Goal: Share content: Share content

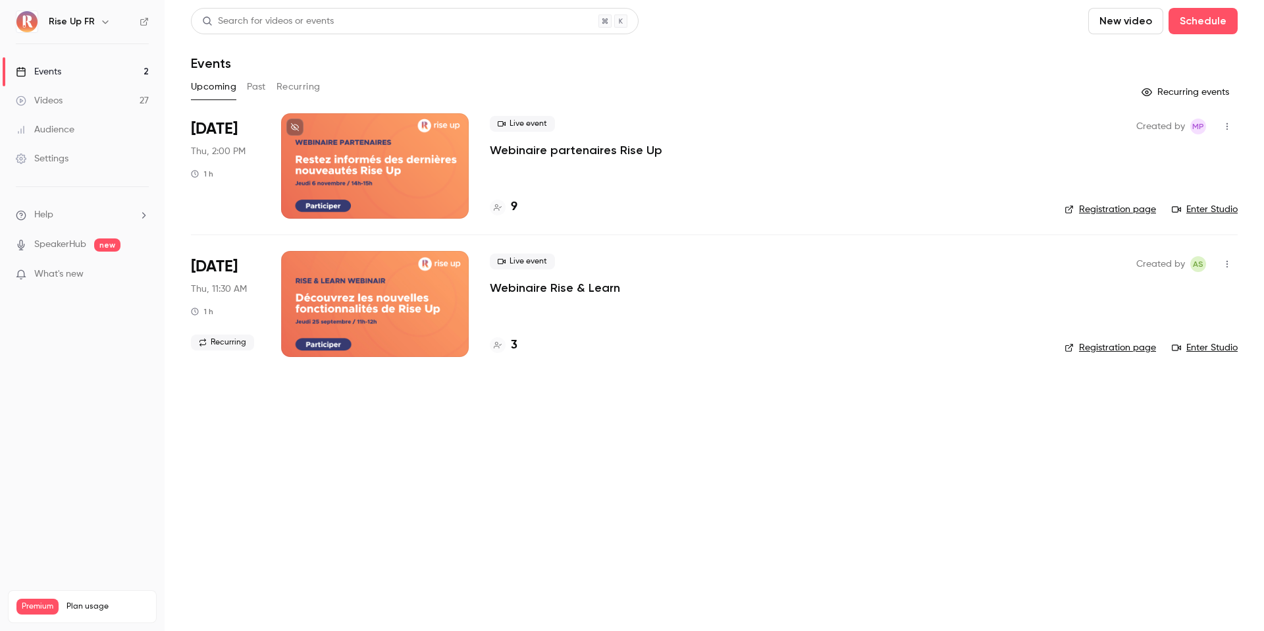
click at [99, 103] on link "Videos 27" at bounding box center [82, 100] width 165 height 29
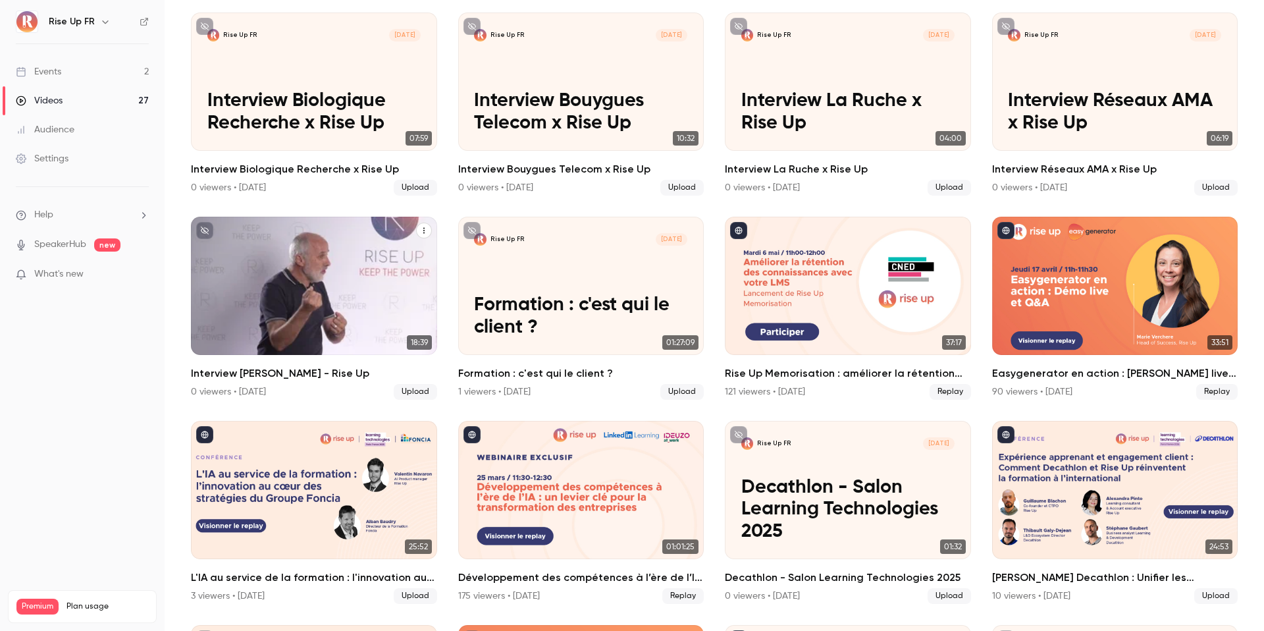
scroll to position [378, 0]
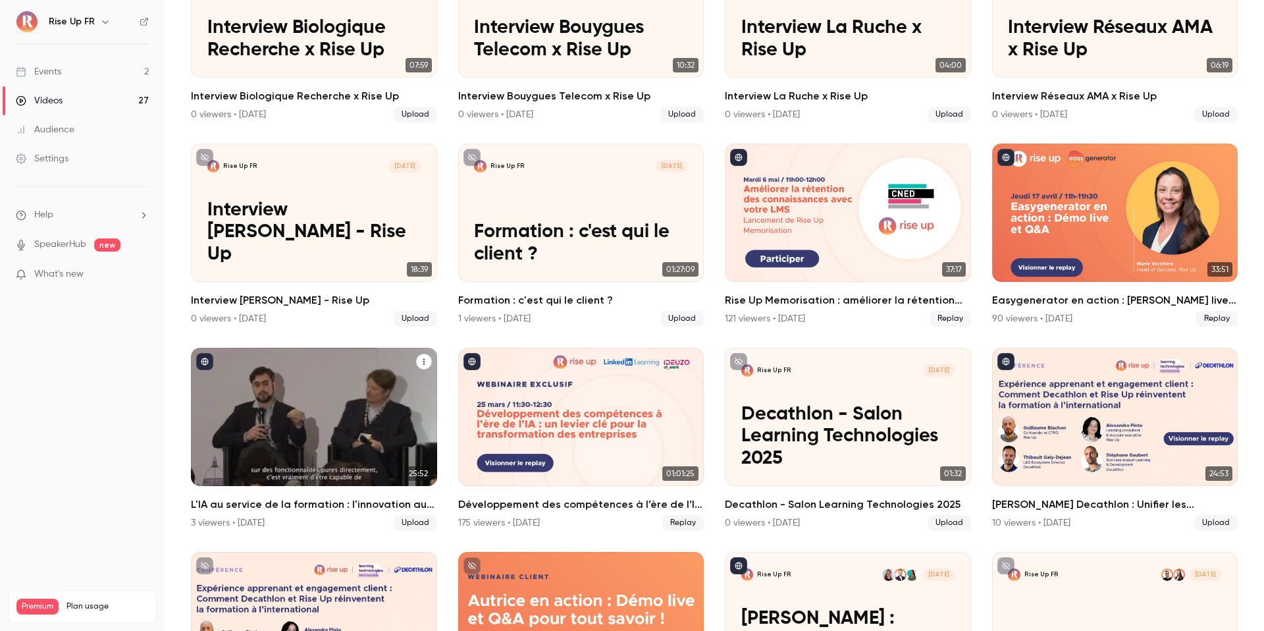
click at [424, 357] on icon "L'IA au service de la formation : l'innovation au coeur des stratégies du Group…" at bounding box center [424, 361] width 8 height 8
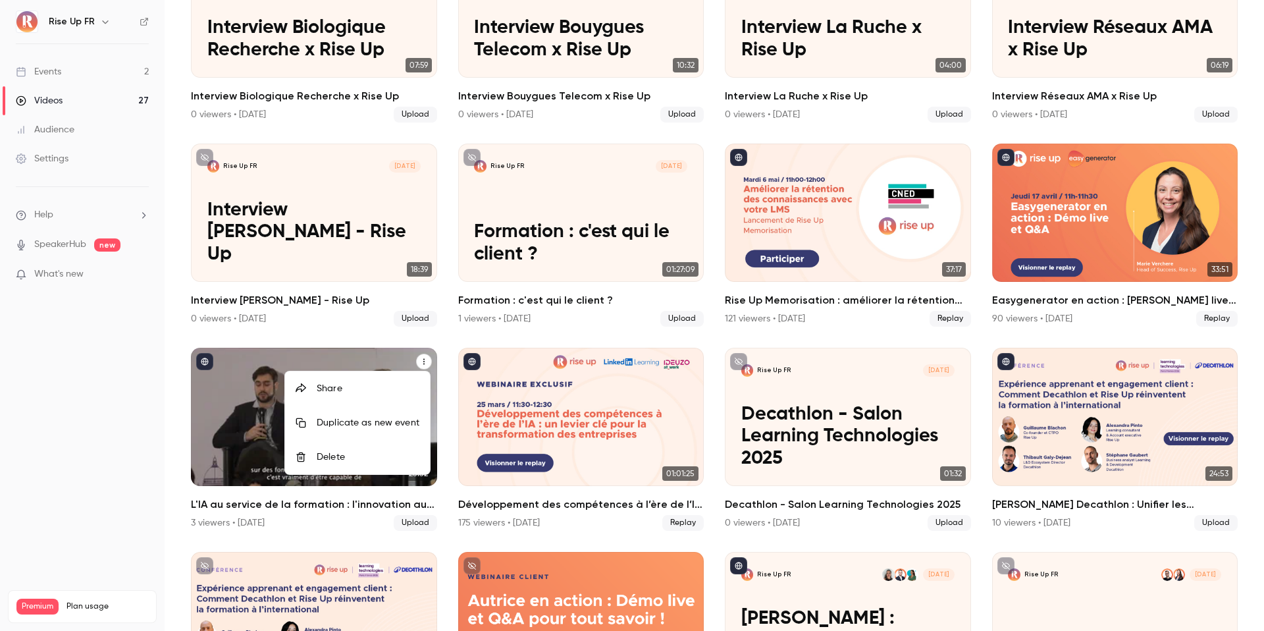
click at [373, 385] on div "Share" at bounding box center [368, 388] width 103 height 13
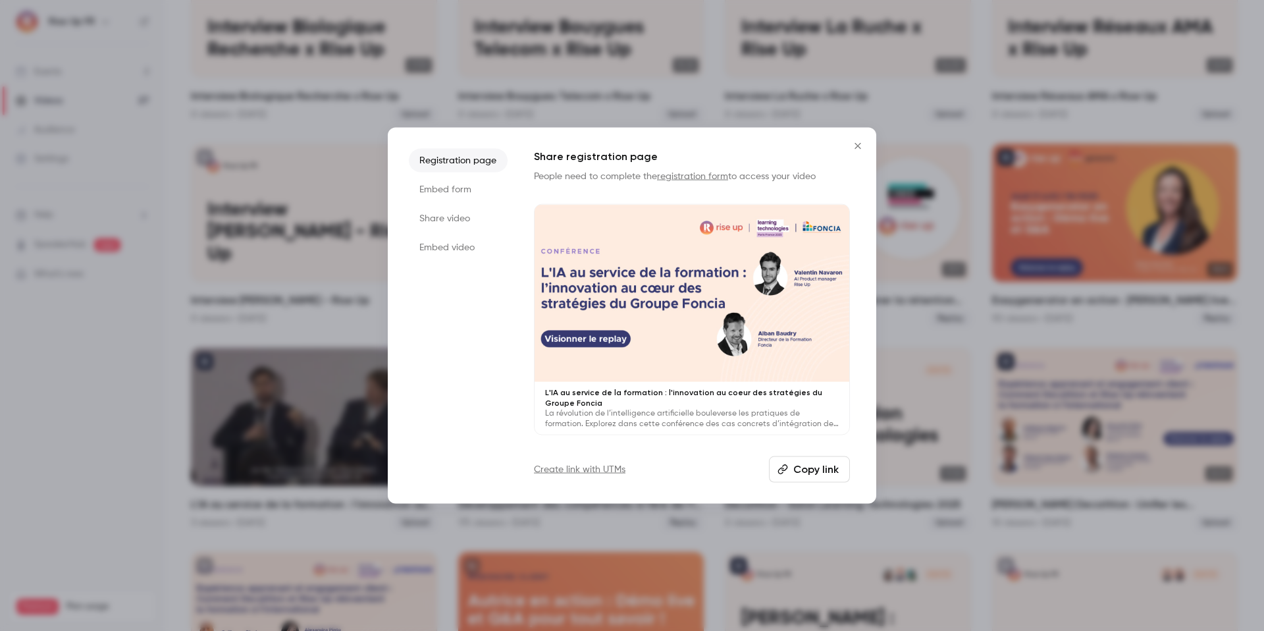
click at [471, 186] on li "Embed form" at bounding box center [458, 190] width 99 height 24
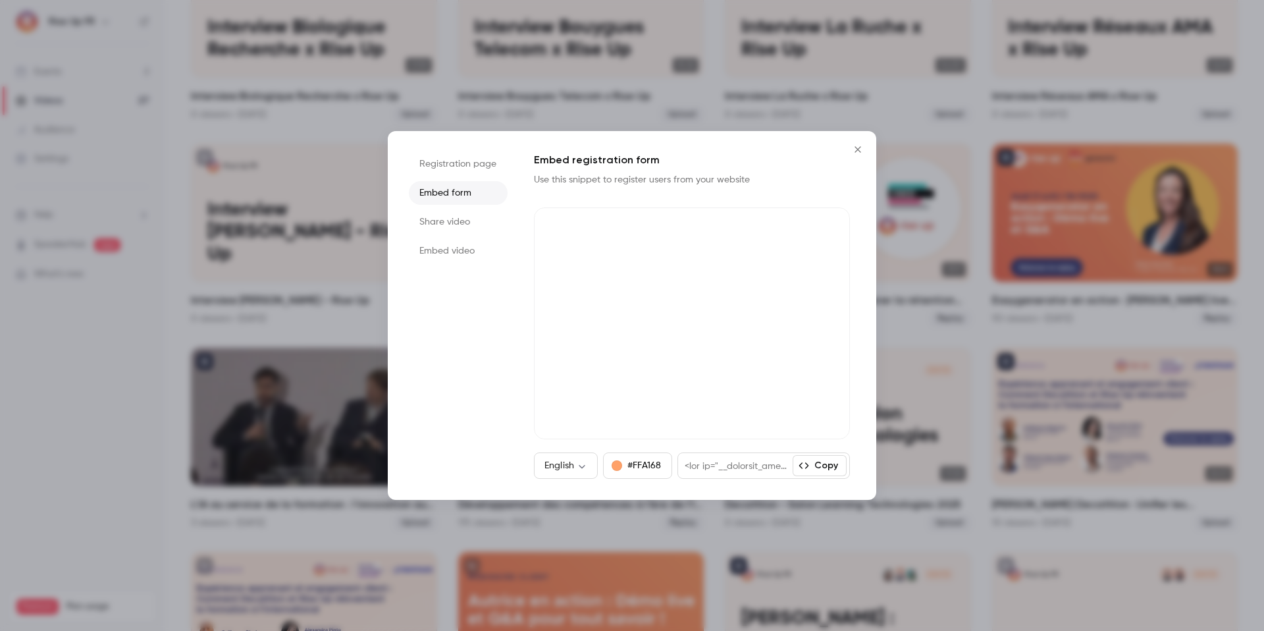
click at [457, 211] on li "Share video" at bounding box center [458, 222] width 99 height 24
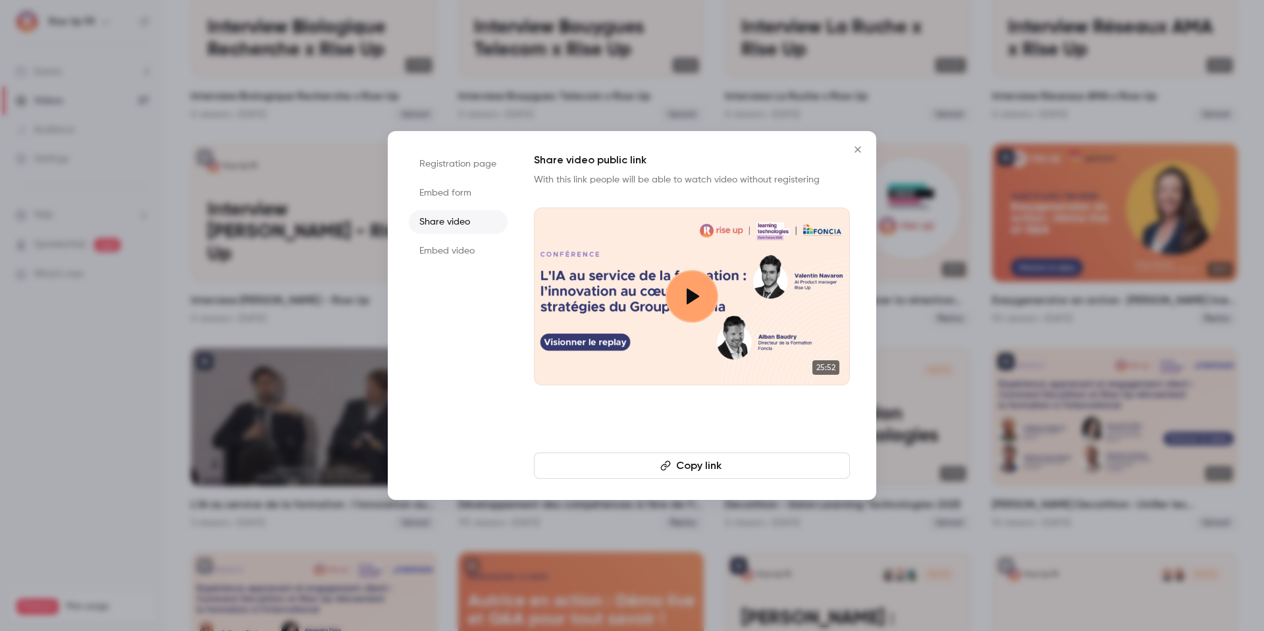
click at [645, 454] on button "Copy link" at bounding box center [692, 465] width 316 height 26
click at [691, 469] on button "Copy link" at bounding box center [692, 465] width 316 height 26
